Goal: Transaction & Acquisition: Purchase product/service

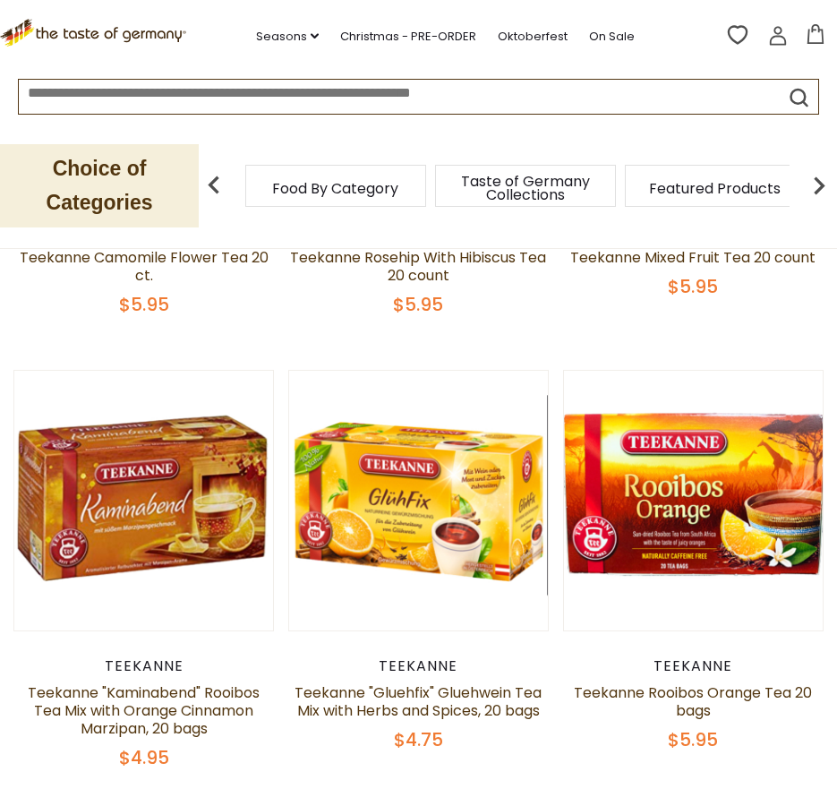
scroll to position [483, 0]
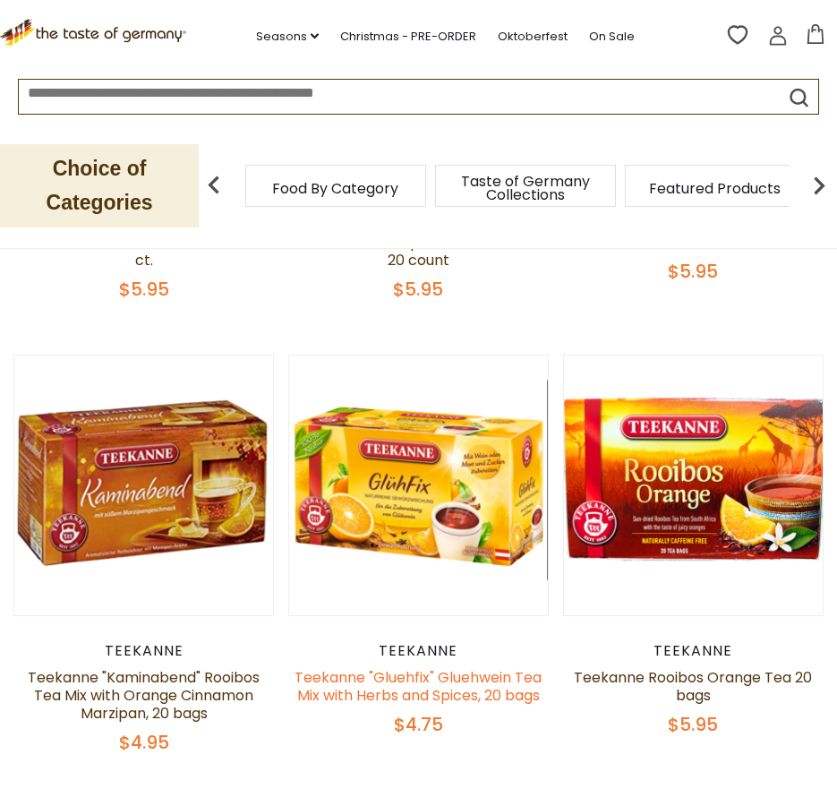
click at [491, 687] on link "Teekanne "Gluehfix" Gluehwein Tea Mix with Herbs and Spices, 20 bags" at bounding box center [418, 686] width 247 height 39
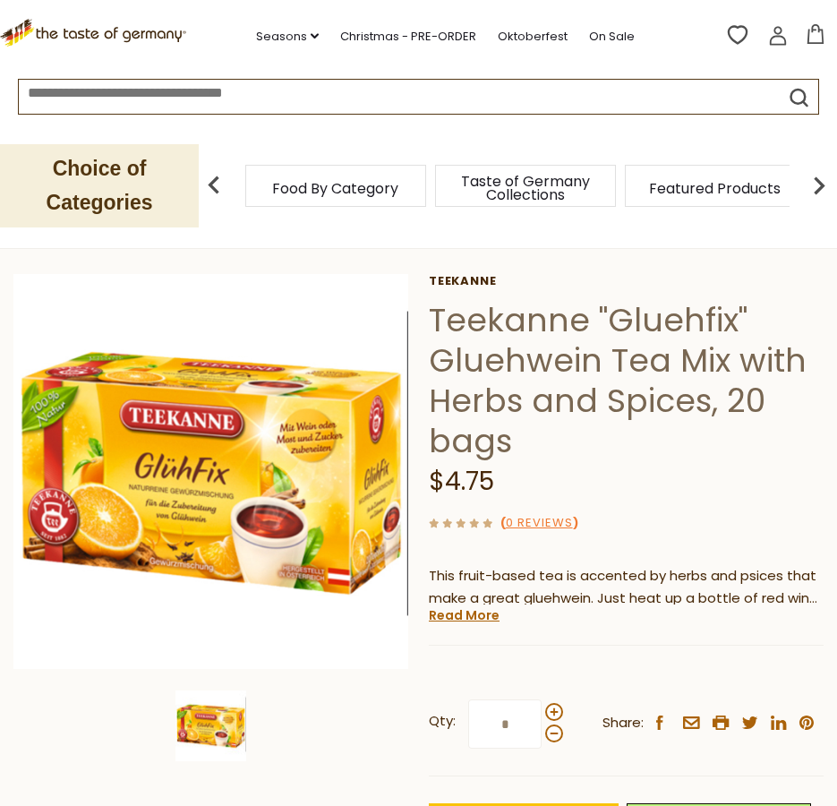
scroll to position [96, 0]
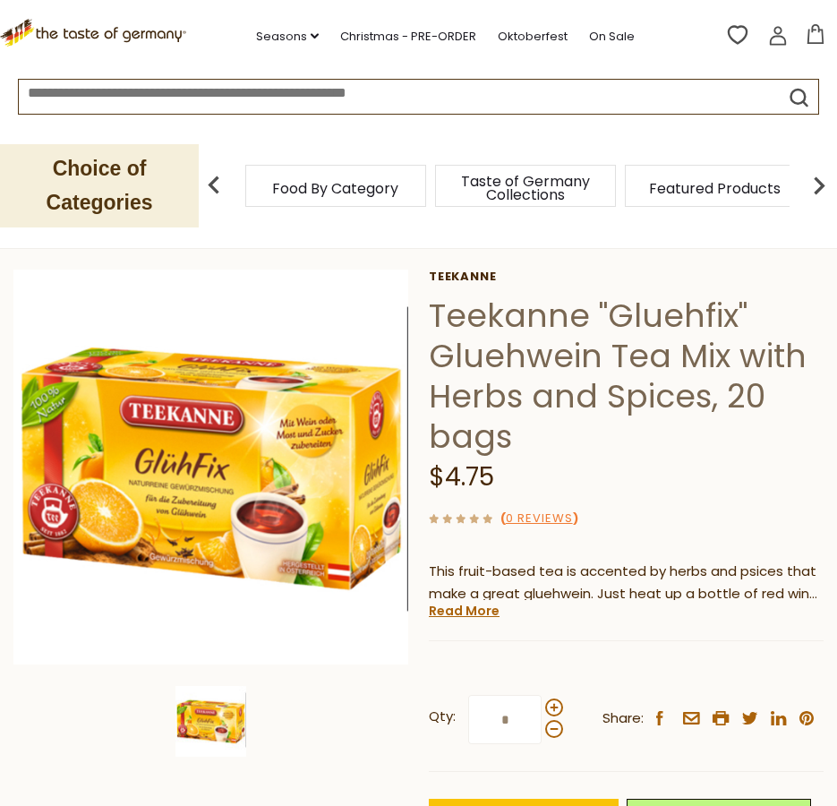
drag, startPoint x: 844, startPoint y: 173, endPoint x: 844, endPoint y: 194, distance: 21.5
click at [474, 613] on link "Read More" at bounding box center [464, 611] width 71 height 18
